Goal: Use online tool/utility: Utilize a website feature to perform a specific function

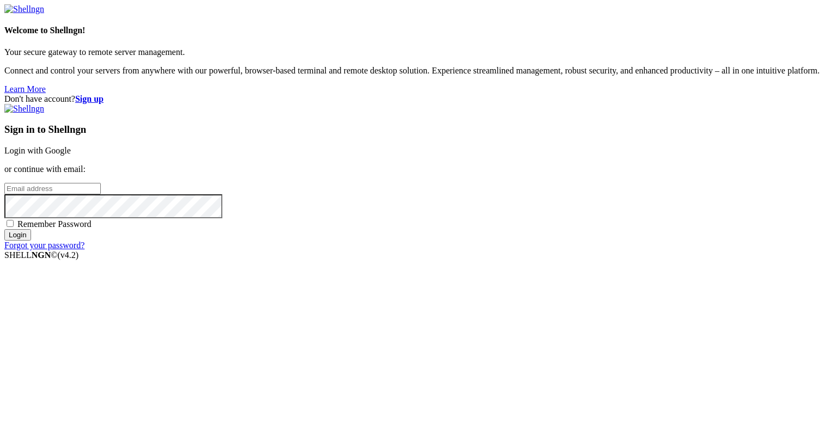
click at [71, 154] on link "Login with Google" at bounding box center [37, 150] width 66 height 9
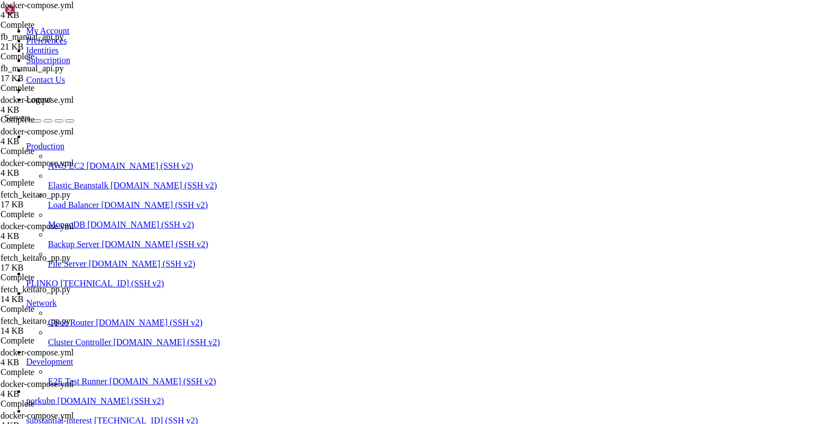
scroll to position [30339, 0]
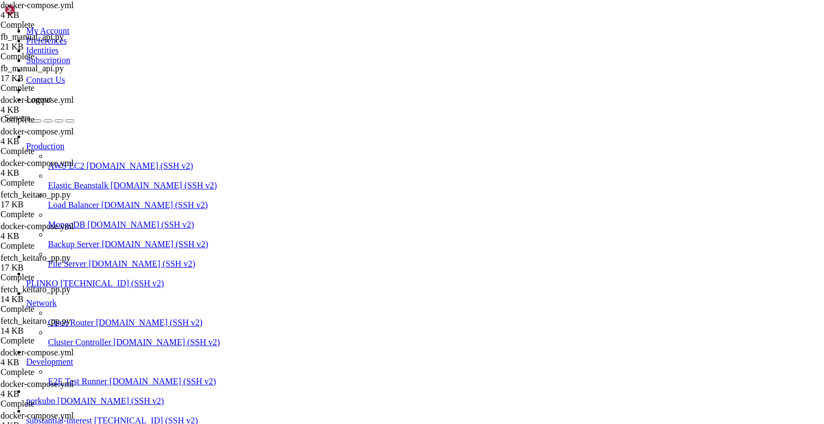
type input "/root"
drag, startPoint x: 62, startPoint y: 889, endPoint x: 35, endPoint y: 838, distance: 57.3
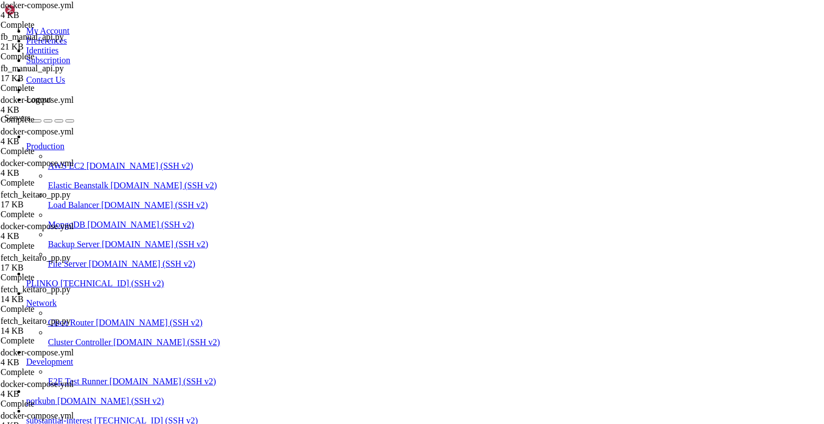
drag, startPoint x: 34, startPoint y: 838, endPoint x: 9, endPoint y: 813, distance: 35.8
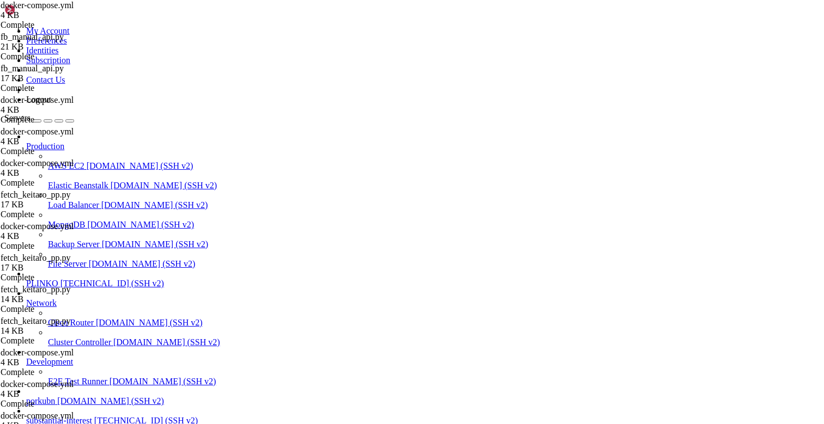
scroll to position [31406, 0]
drag, startPoint x: 147, startPoint y: 851, endPoint x: 55, endPoint y: 840, distance: 92.2
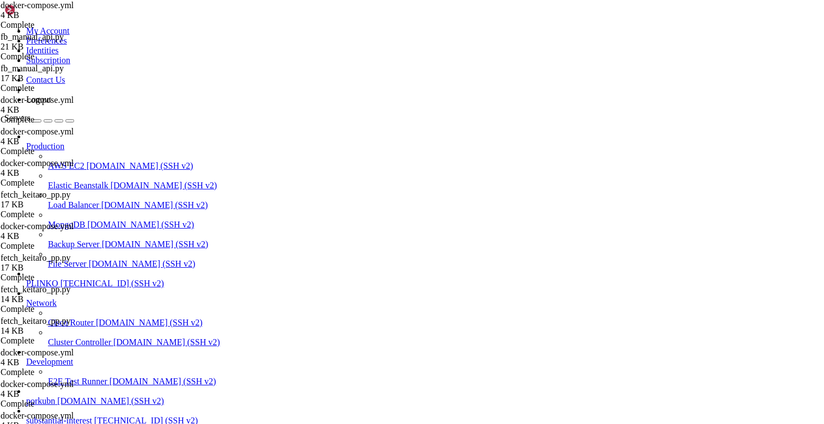
drag, startPoint x: 92, startPoint y: 1010, endPoint x: 92, endPoint y: 930, distance: 79.5
drag, startPoint x: 88, startPoint y: 930, endPoint x: 11, endPoint y: 936, distance: 77.0
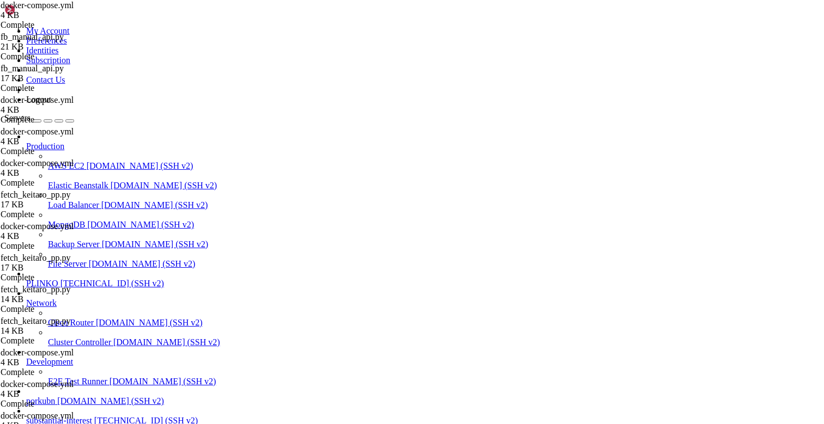
scroll to position [31364, 0]
copy div "schema | table_name | est_rows --------+-------------------------------+-------…"
drag, startPoint x: 100, startPoint y: 884, endPoint x: 8, endPoint y: 875, distance: 92.5
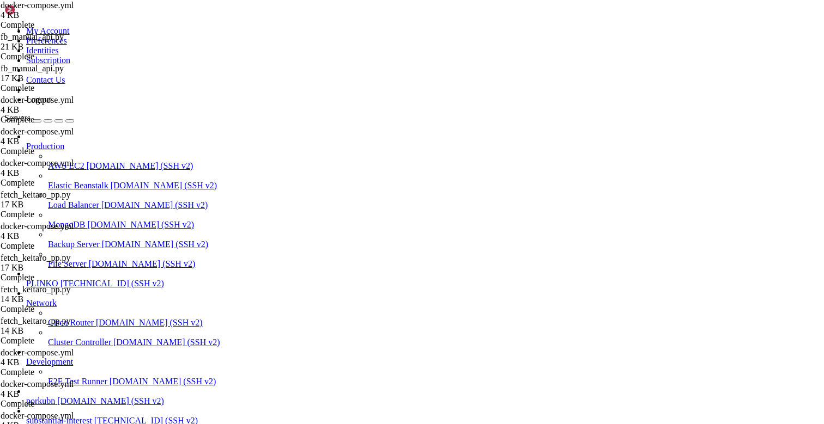
drag, startPoint x: 9, startPoint y: 873, endPoint x: 144, endPoint y: 935, distance: 148.7
drag, startPoint x: 9, startPoint y: 749, endPoint x: 155, endPoint y: 773, distance: 147.9
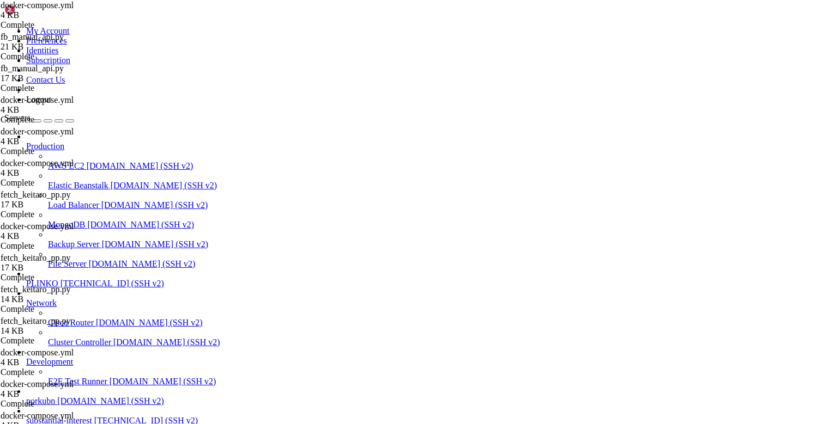
scroll to position [34380, 0]
drag, startPoint x: 188, startPoint y: 939, endPoint x: 235, endPoint y: 1014, distance: 88.6
copy div "lore@ipsumdolorsitametco:~# adipis elitsed -d /eiu/temporin-utl/etdolo-magnaal.…"
